Goal: Information Seeking & Learning: Compare options

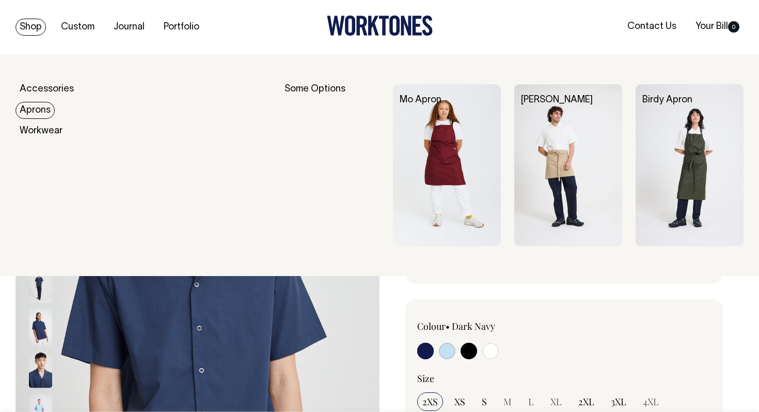
click at [34, 113] on link "Aprons" at bounding box center [34, 110] width 39 height 17
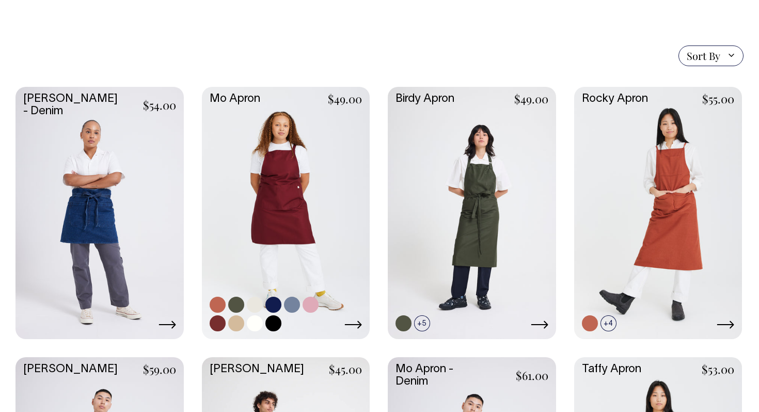
scroll to position [231, 0]
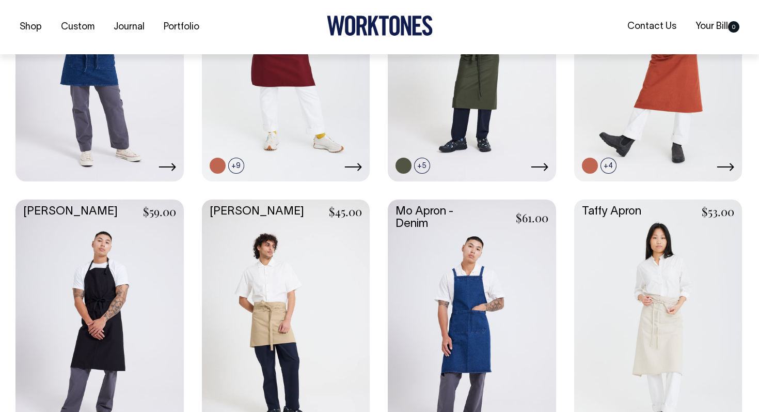
click at [117, 294] on link at bounding box center [99, 324] width 168 height 250
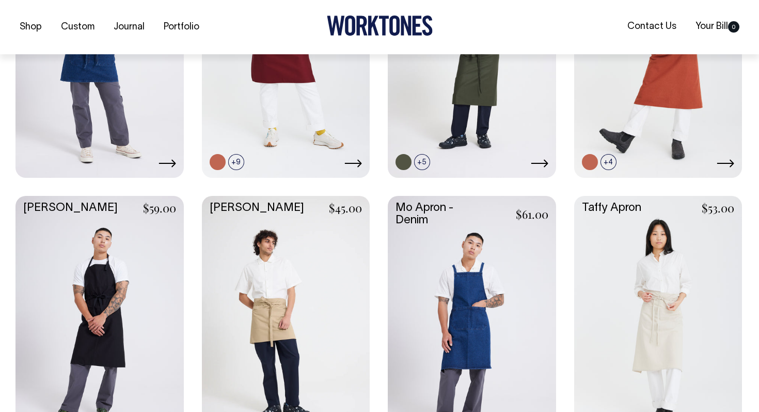
scroll to position [393, 0]
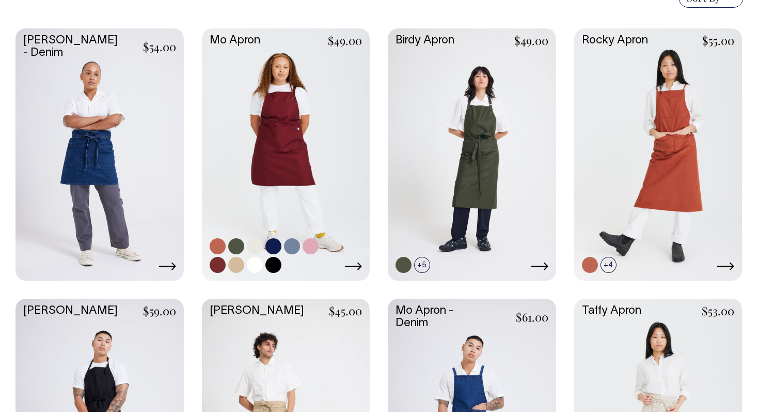
click at [283, 128] on link at bounding box center [286, 153] width 168 height 250
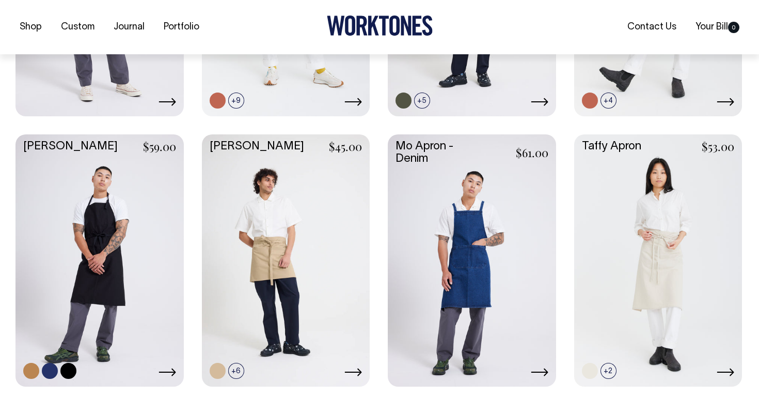
scroll to position [462, 0]
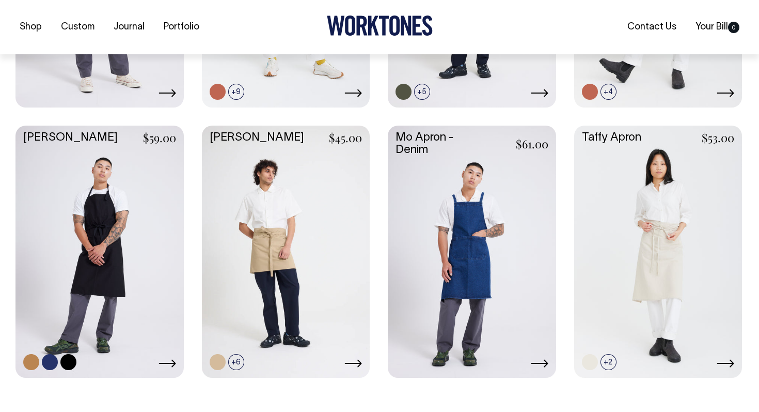
click at [104, 239] on link at bounding box center [99, 250] width 168 height 250
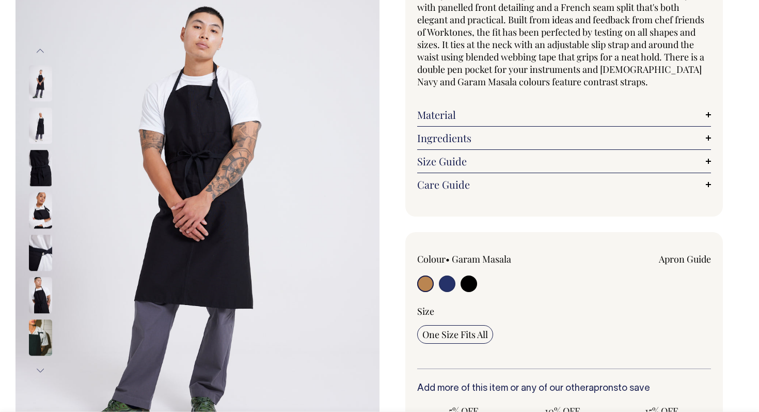
scroll to position [117, 0]
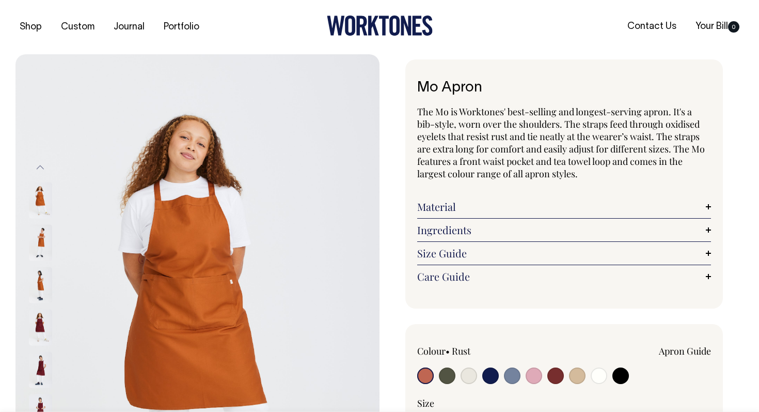
click at [489, 376] on input "radio" at bounding box center [490, 375] width 17 height 17
radio input "true"
select select "Dark Navy"
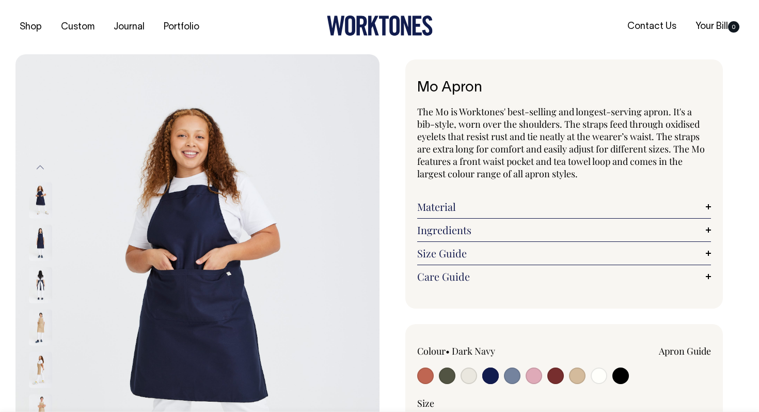
click at [44, 235] on img at bounding box center [40, 242] width 23 height 36
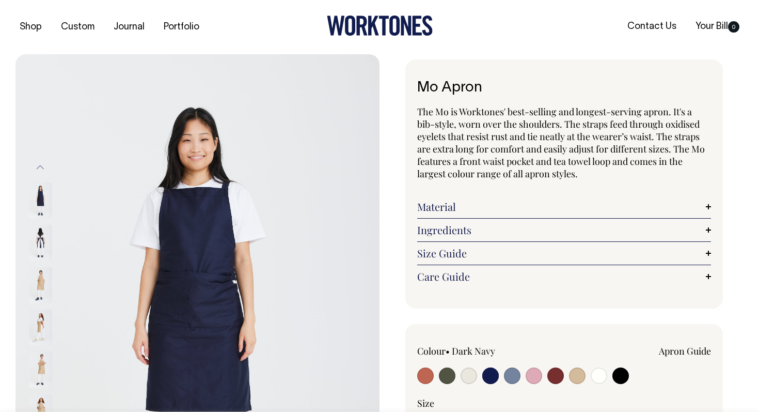
click at [38, 278] on img at bounding box center [40, 284] width 23 height 36
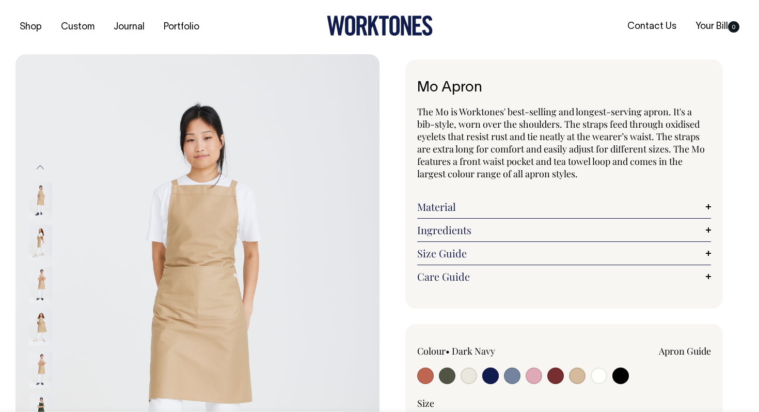
click at [492, 375] on input "radio" at bounding box center [490, 375] width 17 height 17
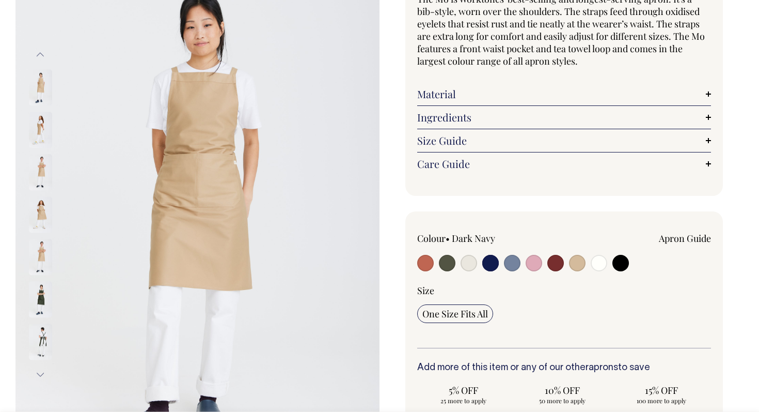
scroll to position [113, 0]
click at [510, 257] on input "radio" at bounding box center [512, 263] width 17 height 17
radio input "true"
select select "Blue/Grey"
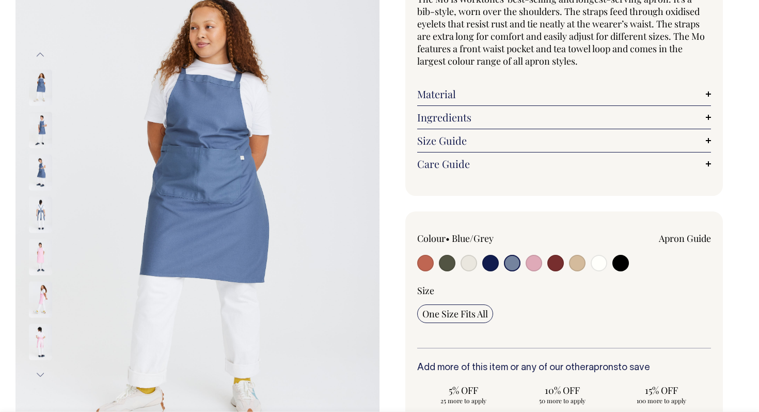
click at [485, 261] on input "radio" at bounding box center [490, 263] width 17 height 17
radio input "true"
select select "Dark Navy"
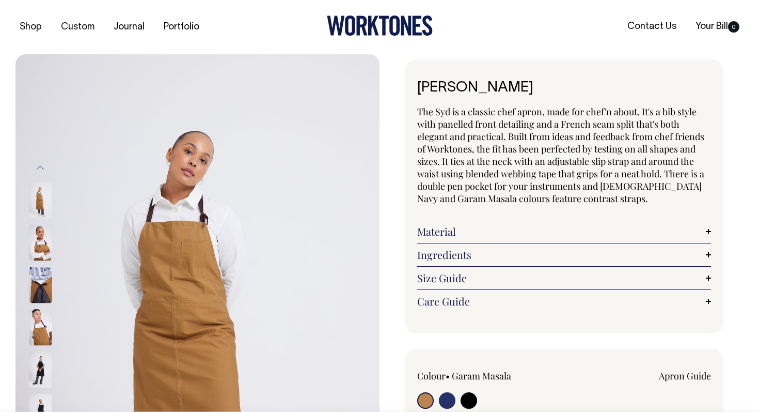
click at [434, 399] on div at bounding box center [476, 401] width 118 height 19
click at [446, 397] on input "radio" at bounding box center [447, 400] width 17 height 17
radio input "true"
select select "French Navy"
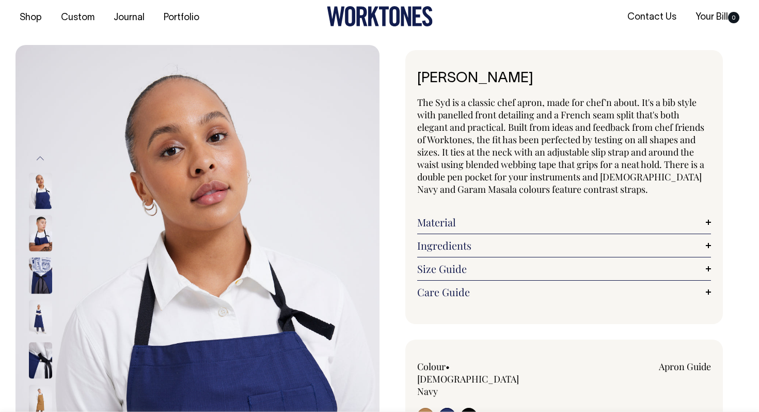
scroll to position [9, 0]
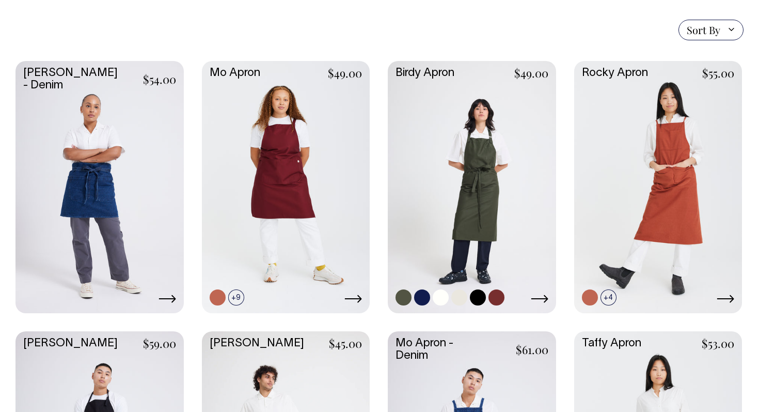
scroll to position [257, 0]
click at [655, 209] on link at bounding box center [658, 186] width 168 height 250
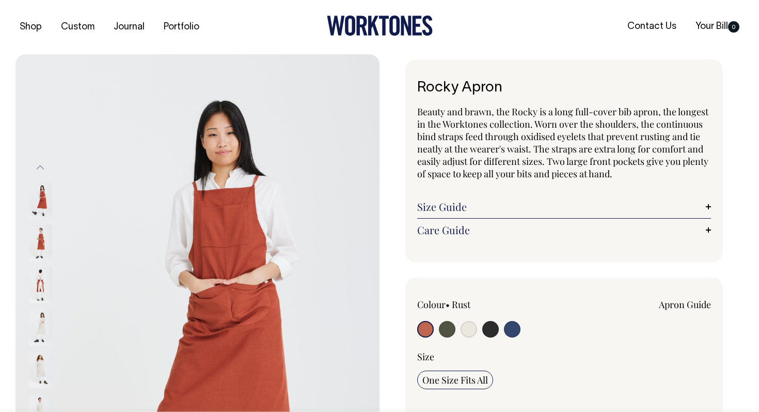
click at [516, 329] on input "radio" at bounding box center [512, 329] width 17 height 17
radio input "true"
select select "Indigo"
